Goal: Information Seeking & Learning: Learn about a topic

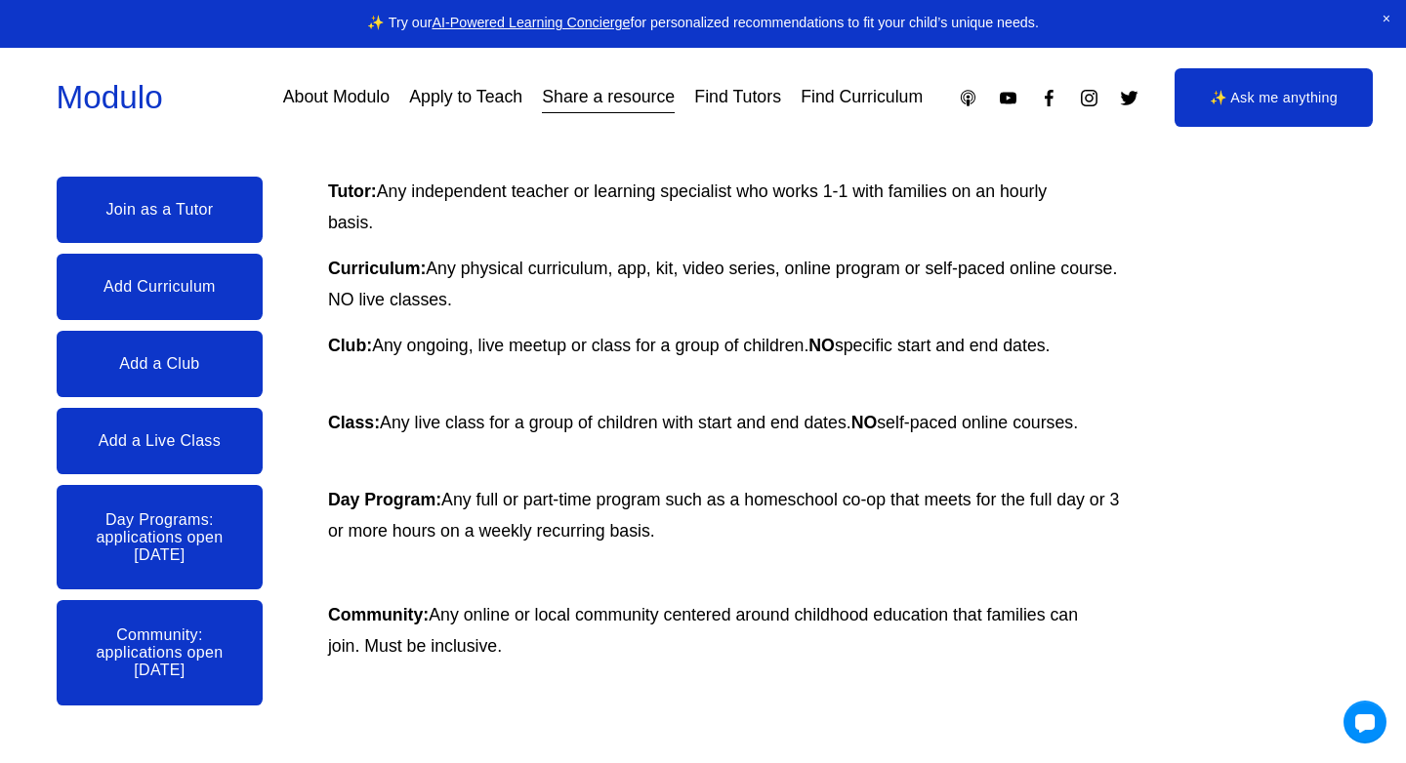
scroll to position [366, 0]
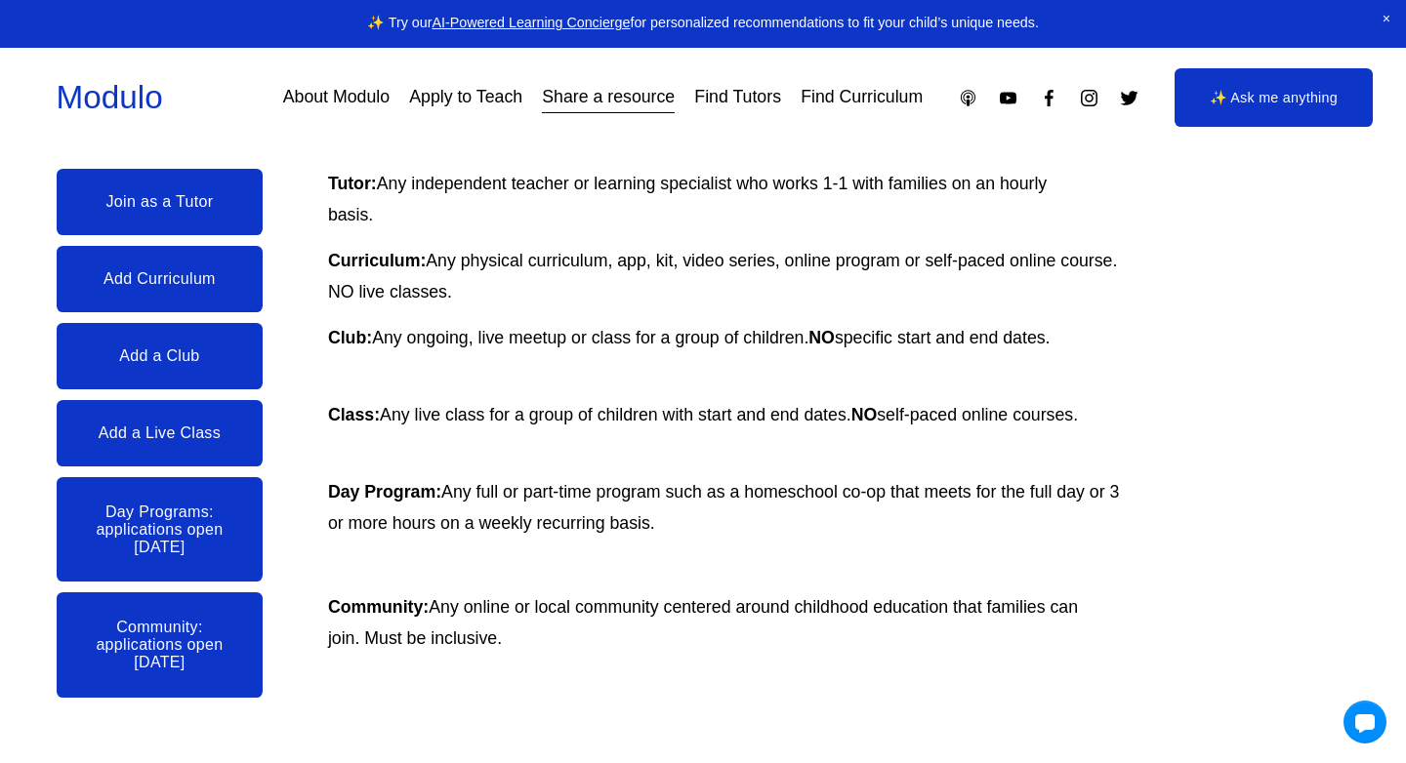
drag, startPoint x: 335, startPoint y: 102, endPoint x: 370, endPoint y: 148, distance: 57.8
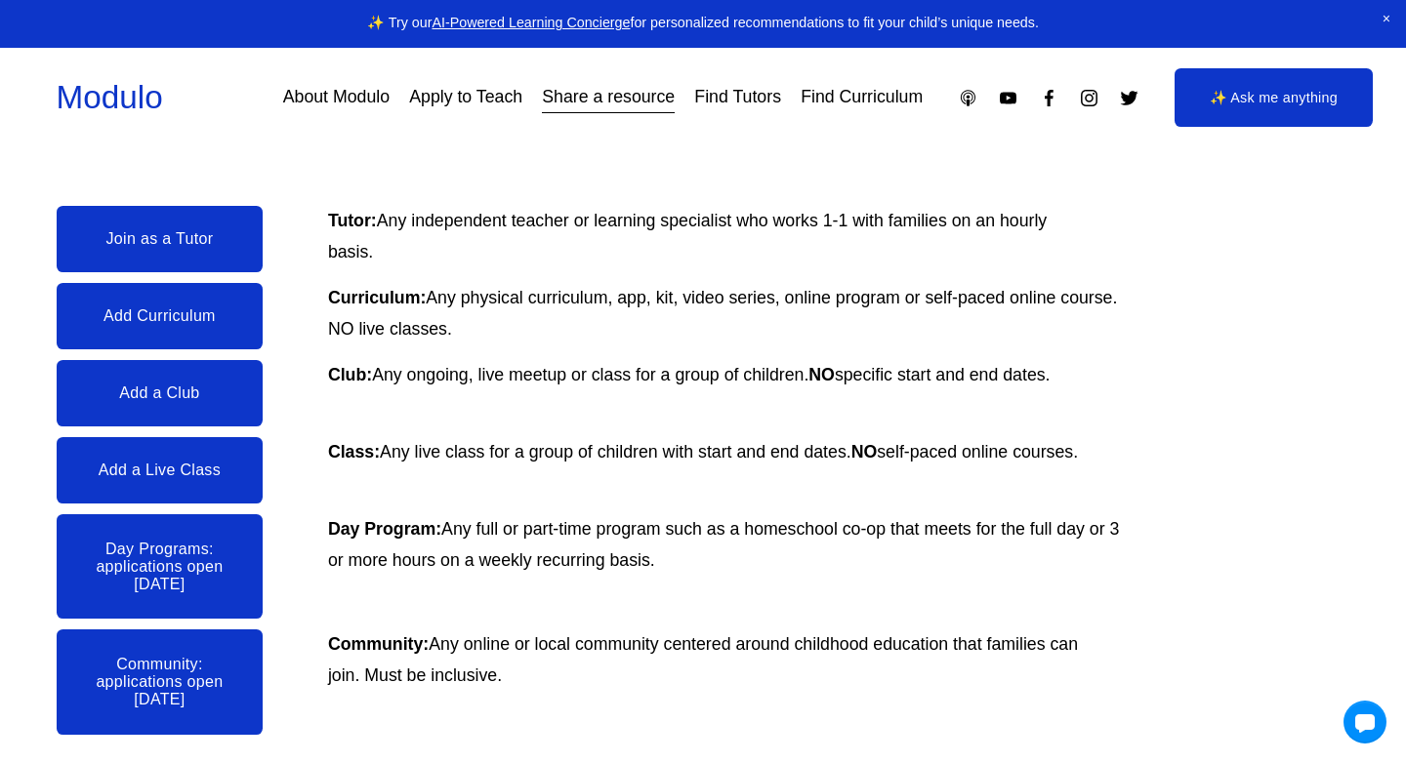
scroll to position [0, 0]
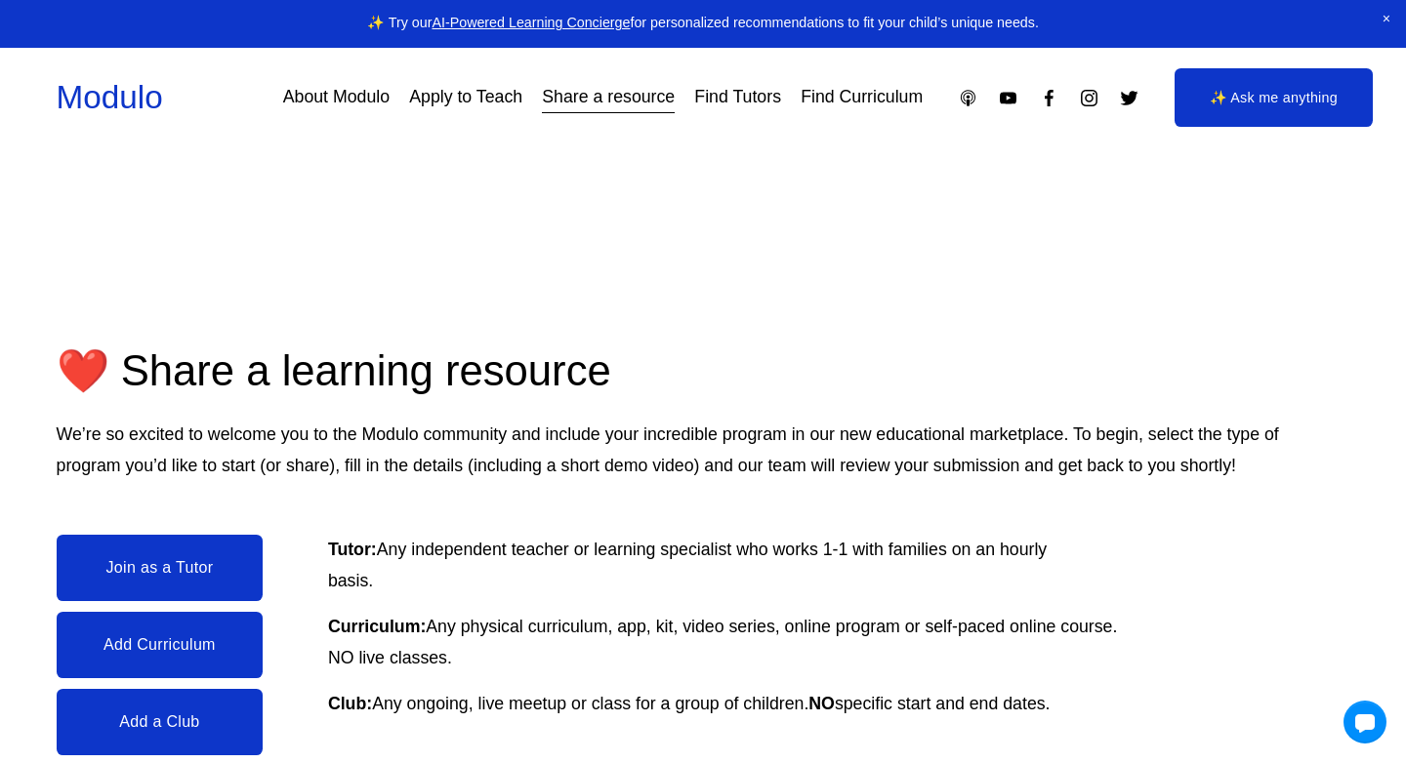
click at [830, 97] on link "Find Curriculum" at bounding box center [861, 97] width 122 height 34
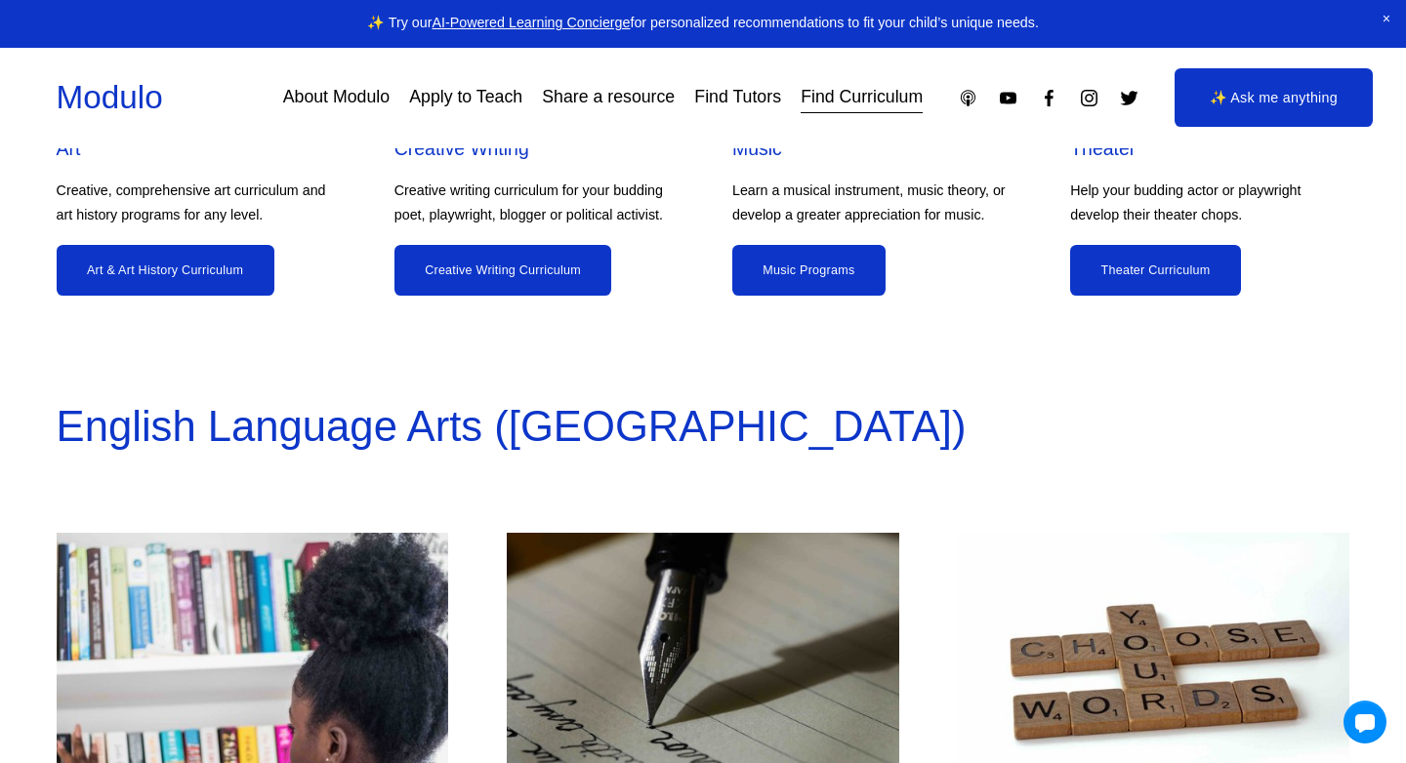
scroll to position [2447, 0]
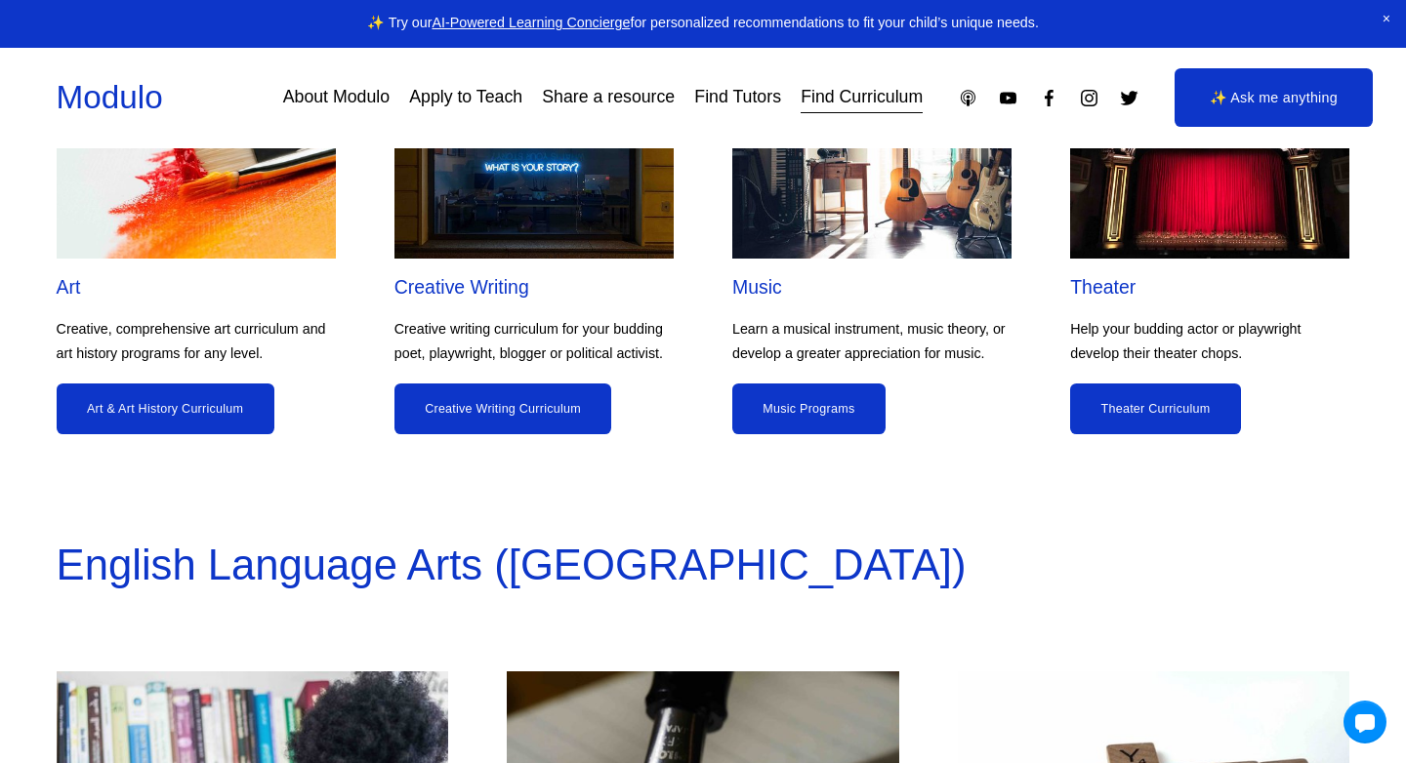
click at [450, 408] on link "Creative Writing Curriculum" at bounding box center [502, 409] width 217 height 51
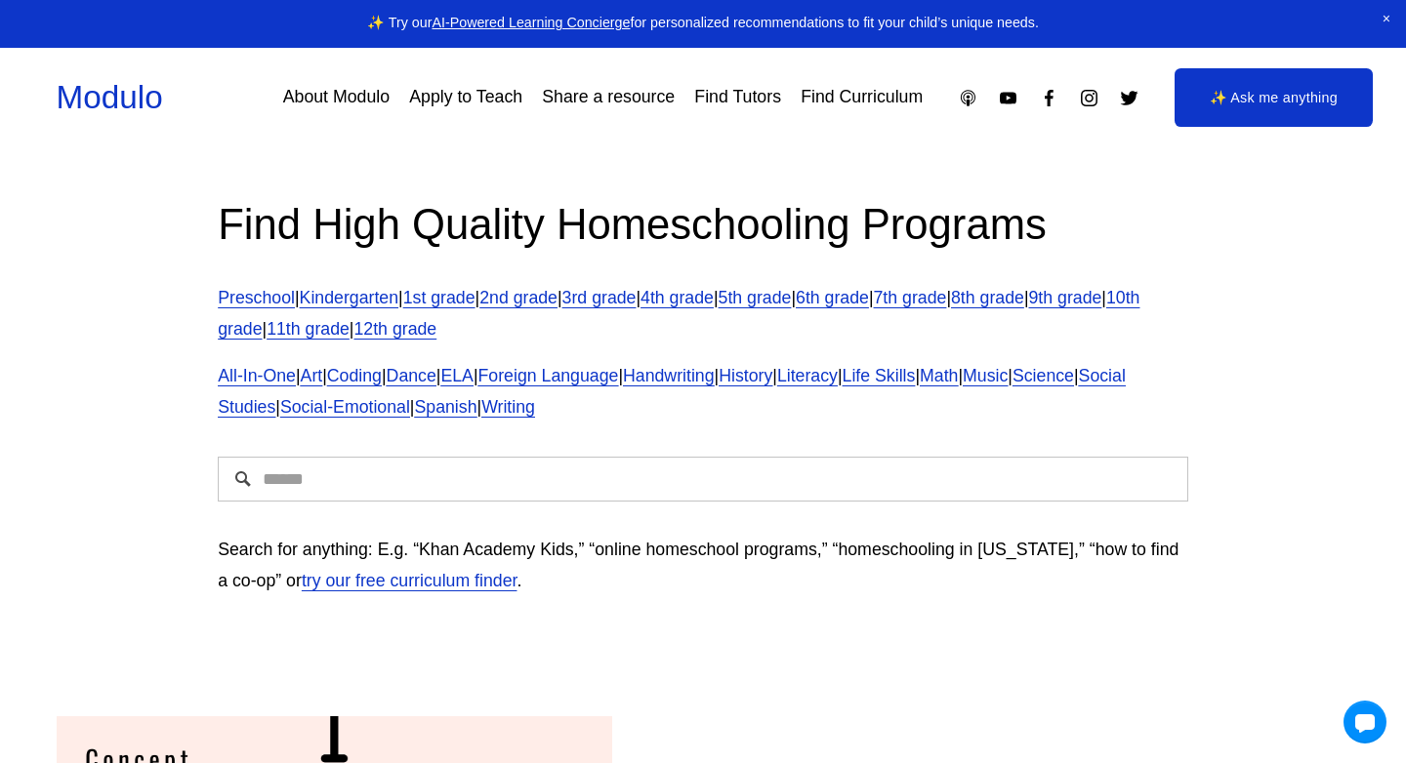
click at [283, 298] on link "Preschool" at bounding box center [256, 298] width 77 height 20
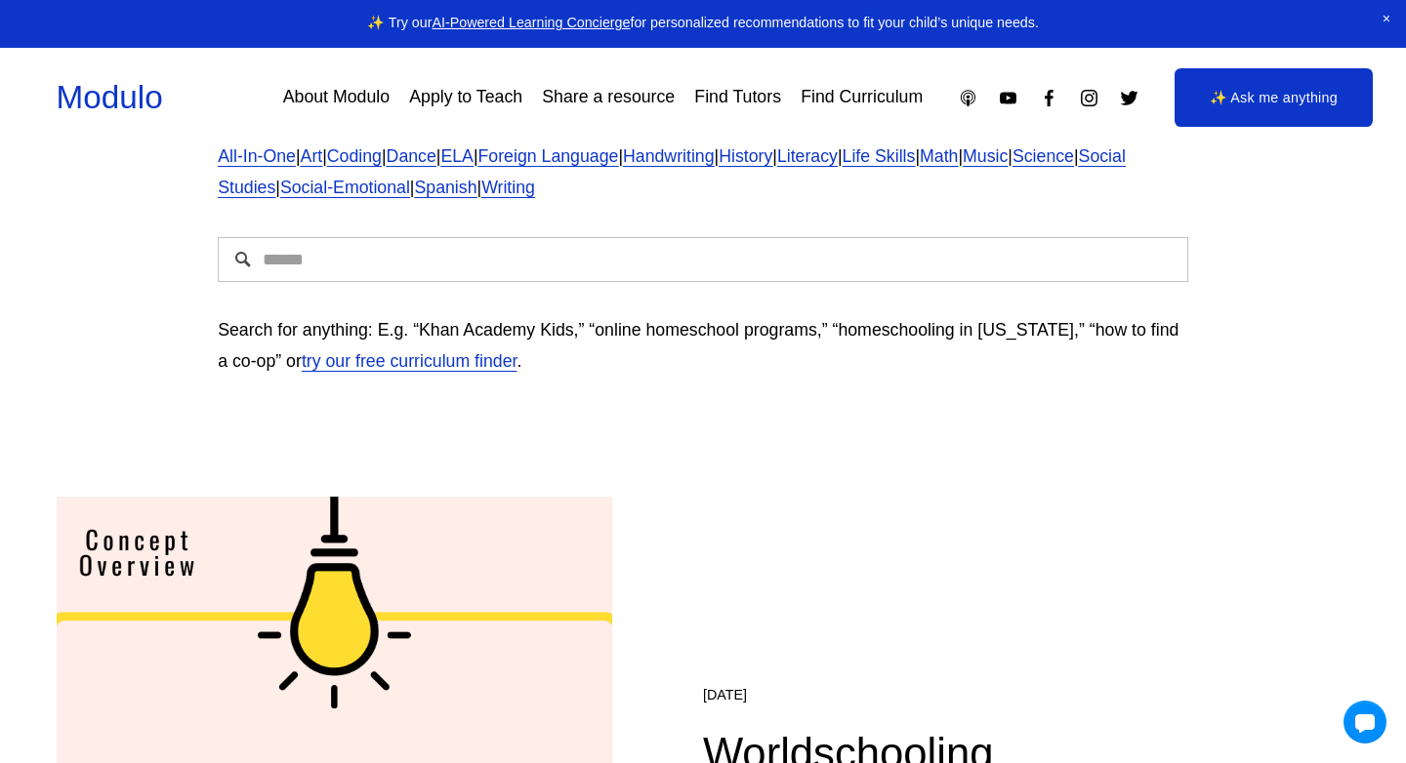
scroll to position [1131, 0]
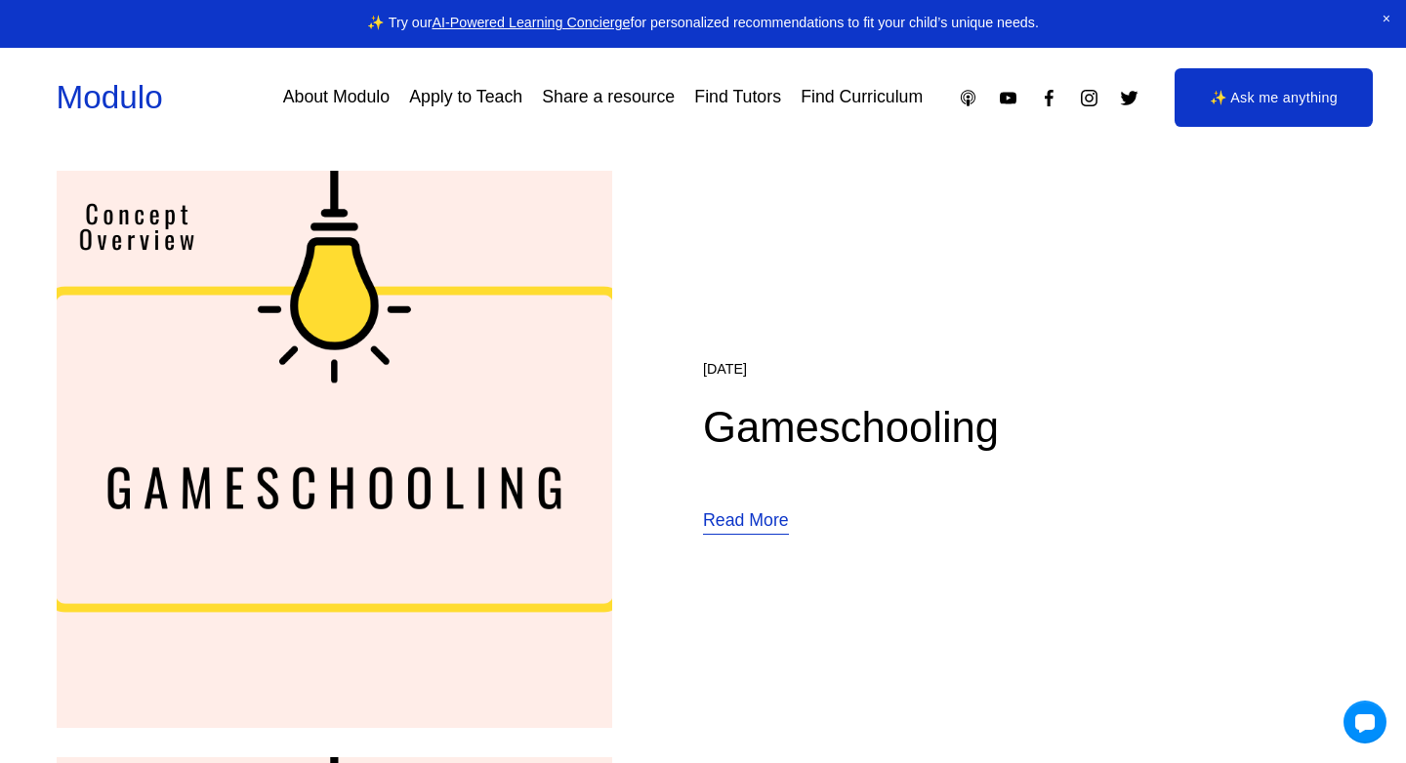
click at [549, 495] on img at bounding box center [335, 449] width 556 height 557
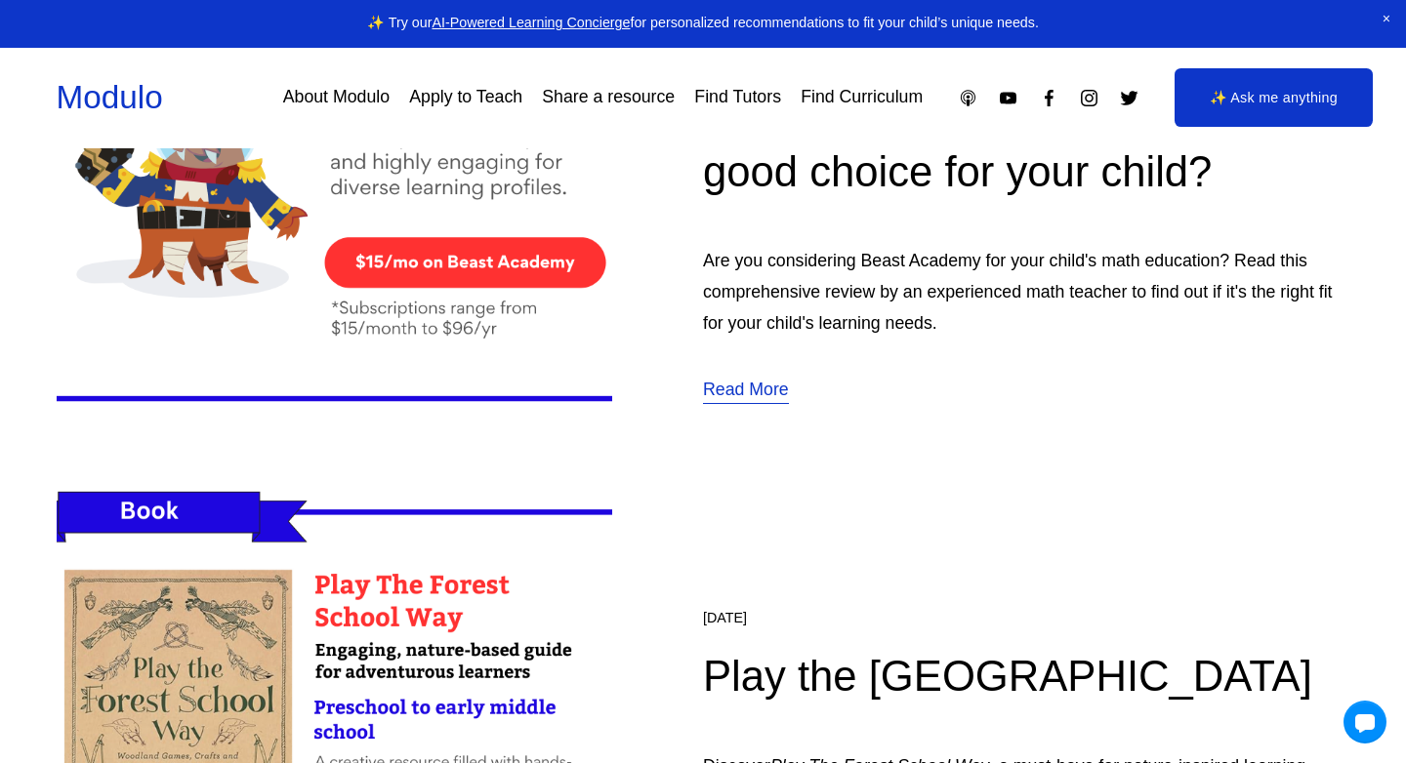
scroll to position [555, 0]
